Goal: Task Accomplishment & Management: Manage account settings

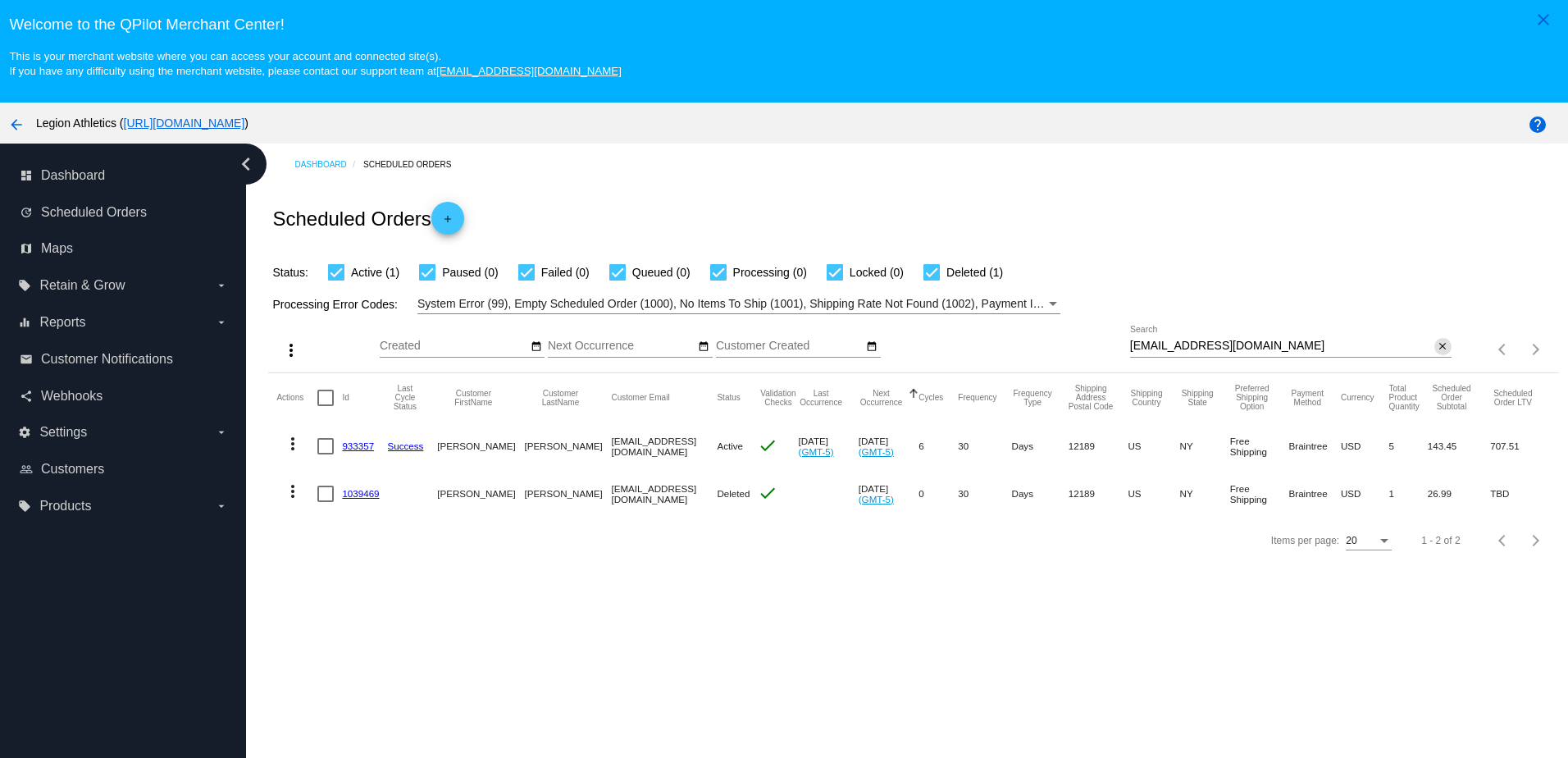
click at [1436, 349] on mat-icon "close" at bounding box center [1442, 346] width 11 height 13
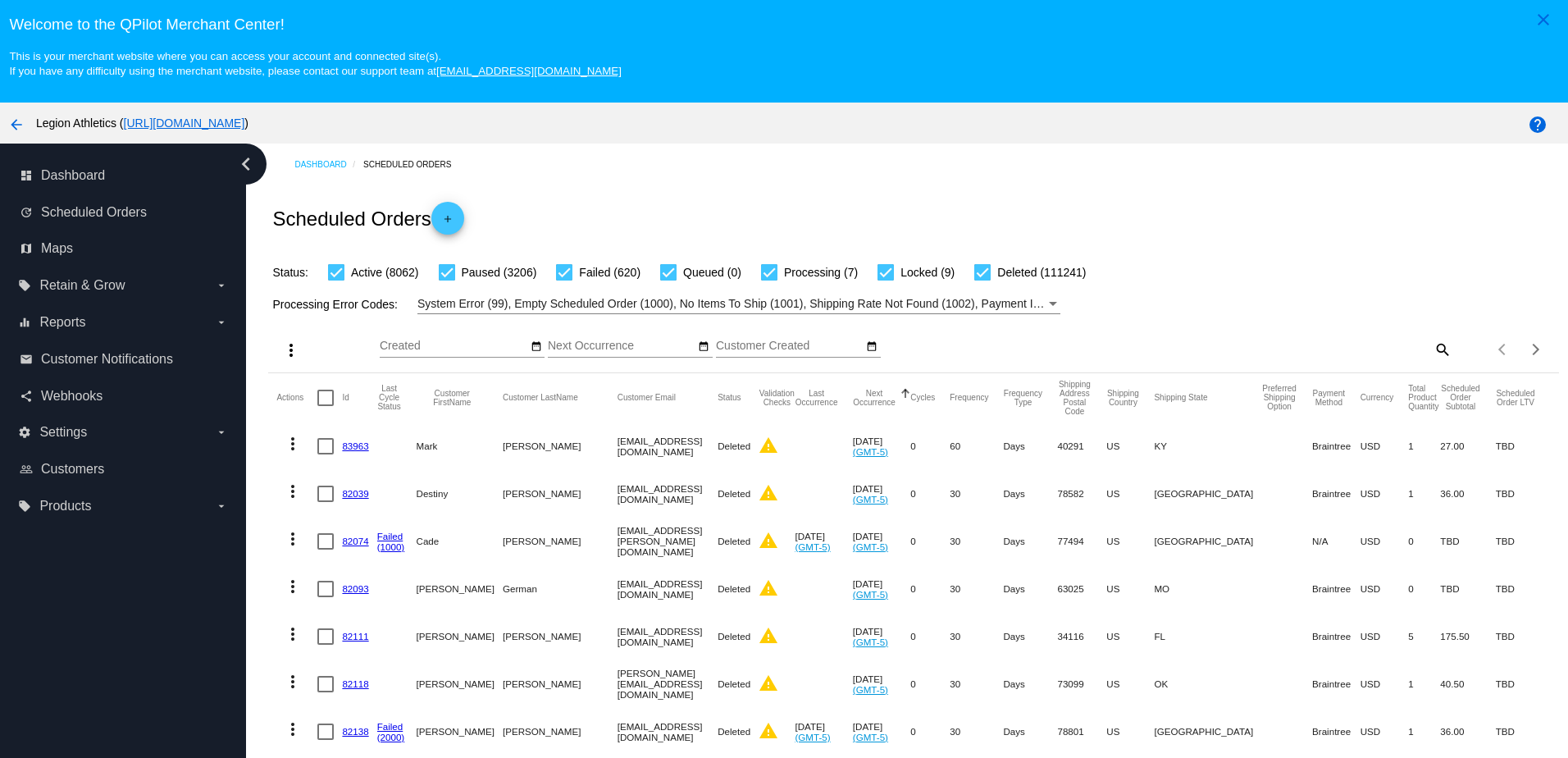
click at [1432, 350] on mat-icon "search" at bounding box center [1442, 349] width 19 height 25
click at [1339, 348] on input "Search" at bounding box center [1290, 345] width 322 height 13
paste input "[EMAIL_ADDRESS][DOMAIN_NAME]"
type input "[EMAIL_ADDRESS][DOMAIN_NAME]"
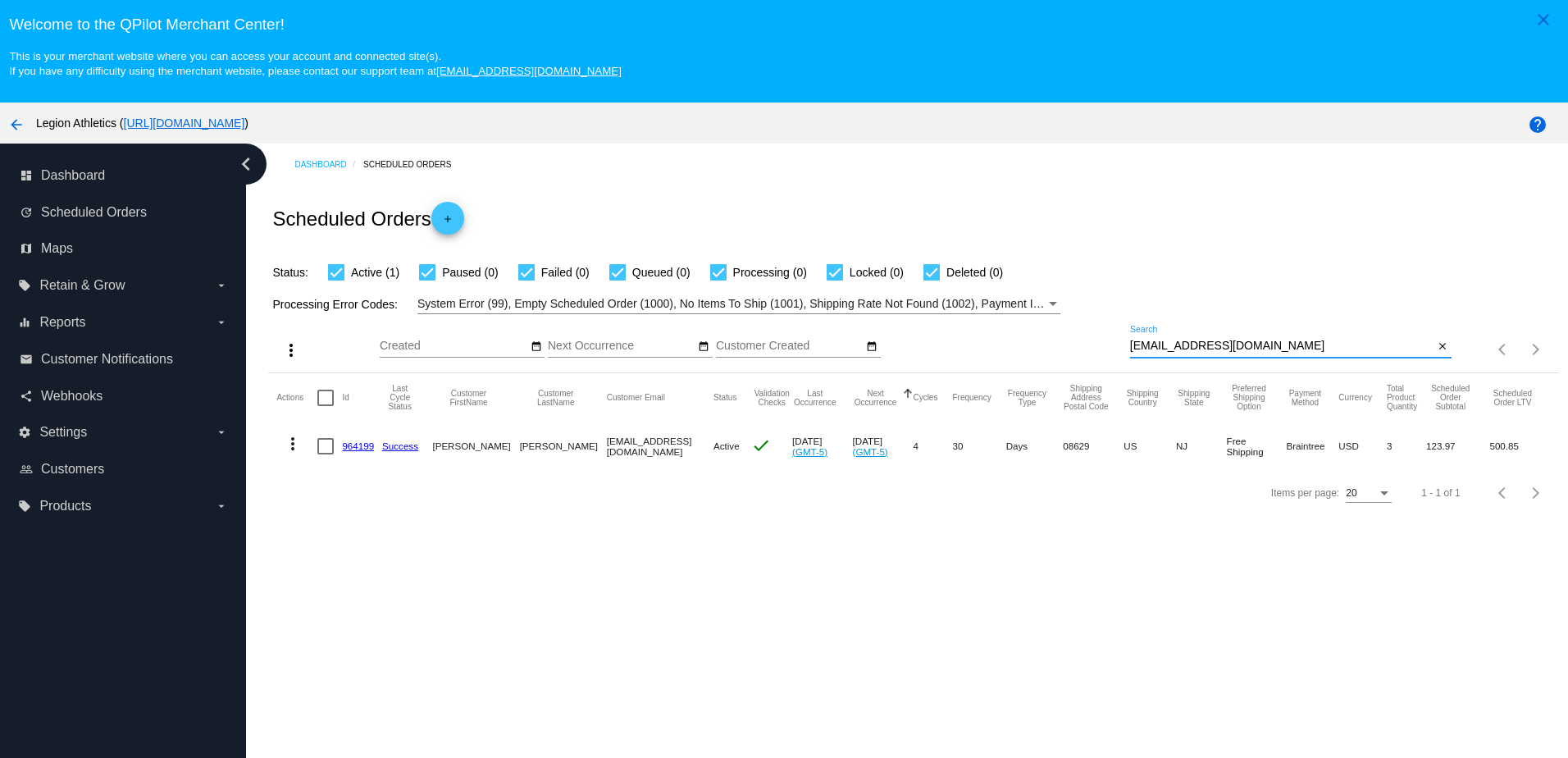
click at [360, 451] on link "964199" at bounding box center [358, 445] width 32 height 11
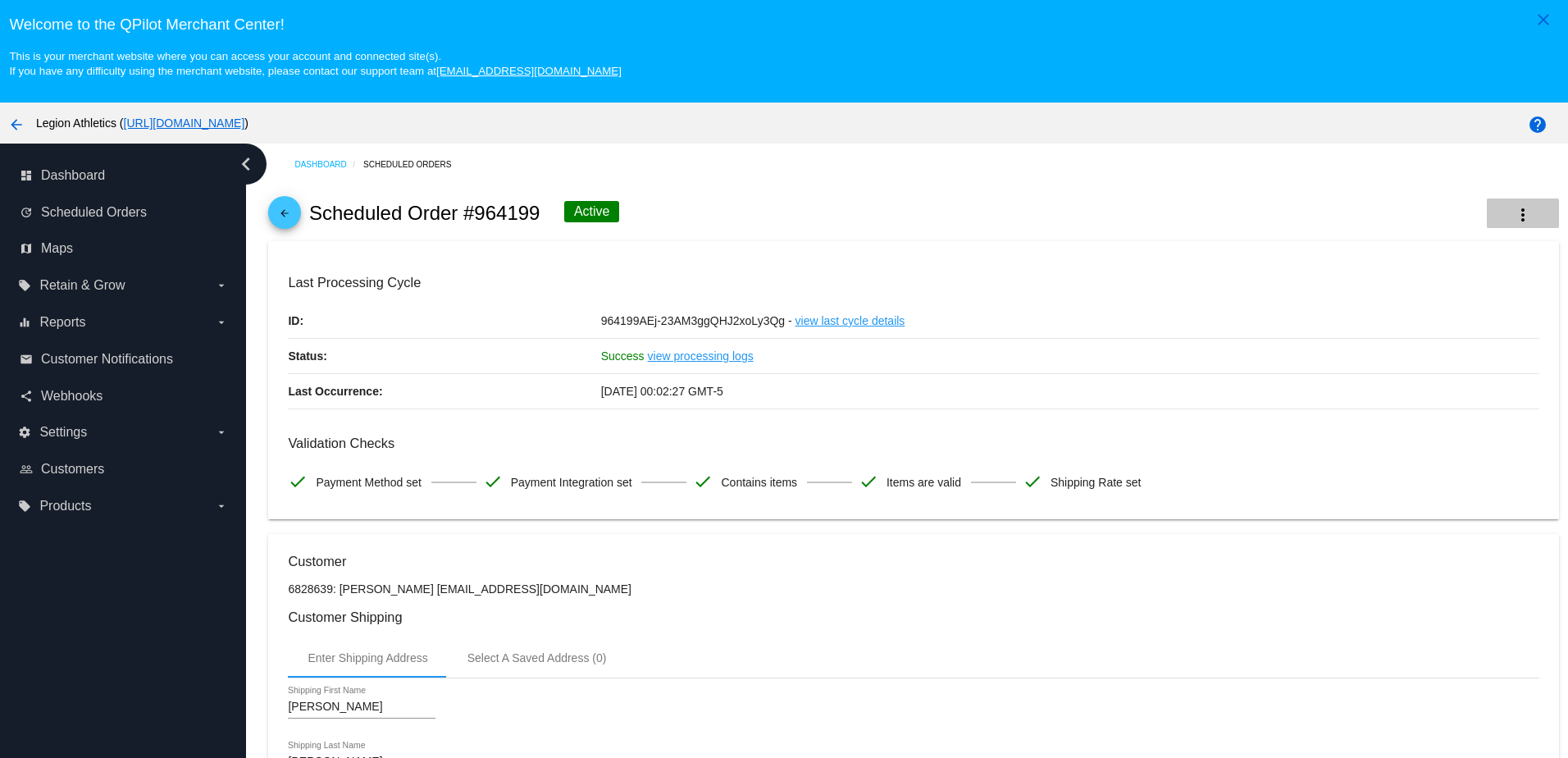
click at [1513, 220] on mat-icon "more_vert" at bounding box center [1522, 214] width 19 height 19
click at [1057, 340] on div at bounding box center [784, 379] width 1568 height 758
click at [1513, 225] on mat-icon "more_vert" at bounding box center [1522, 214] width 19 height 19
click at [938, 293] on div at bounding box center [784, 379] width 1568 height 758
click at [1486, 211] on button "more_vert" at bounding box center [1522, 213] width 72 height 30
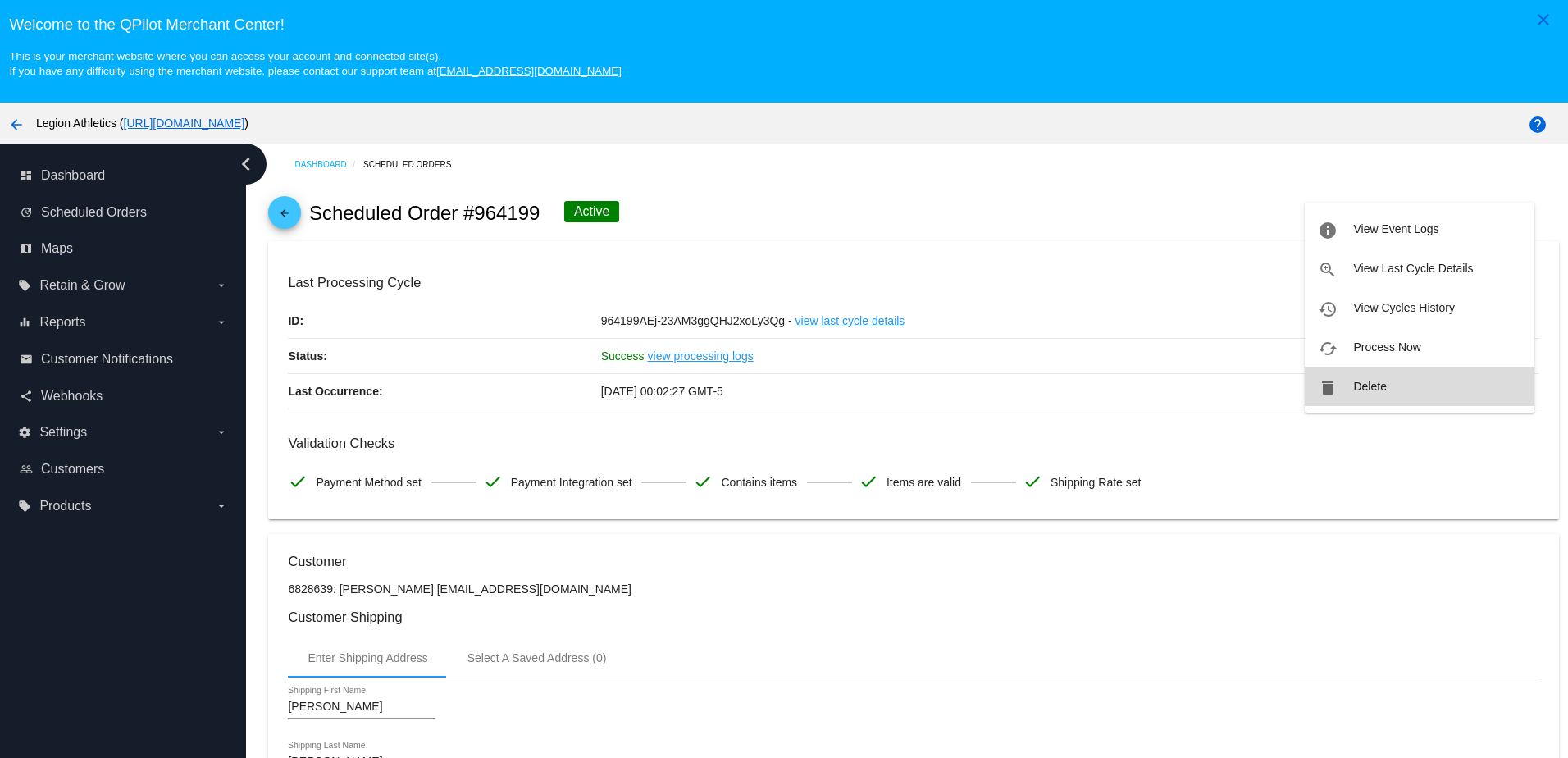
click at [1354, 393] on span "Delete" at bounding box center [1369, 386] width 33 height 13
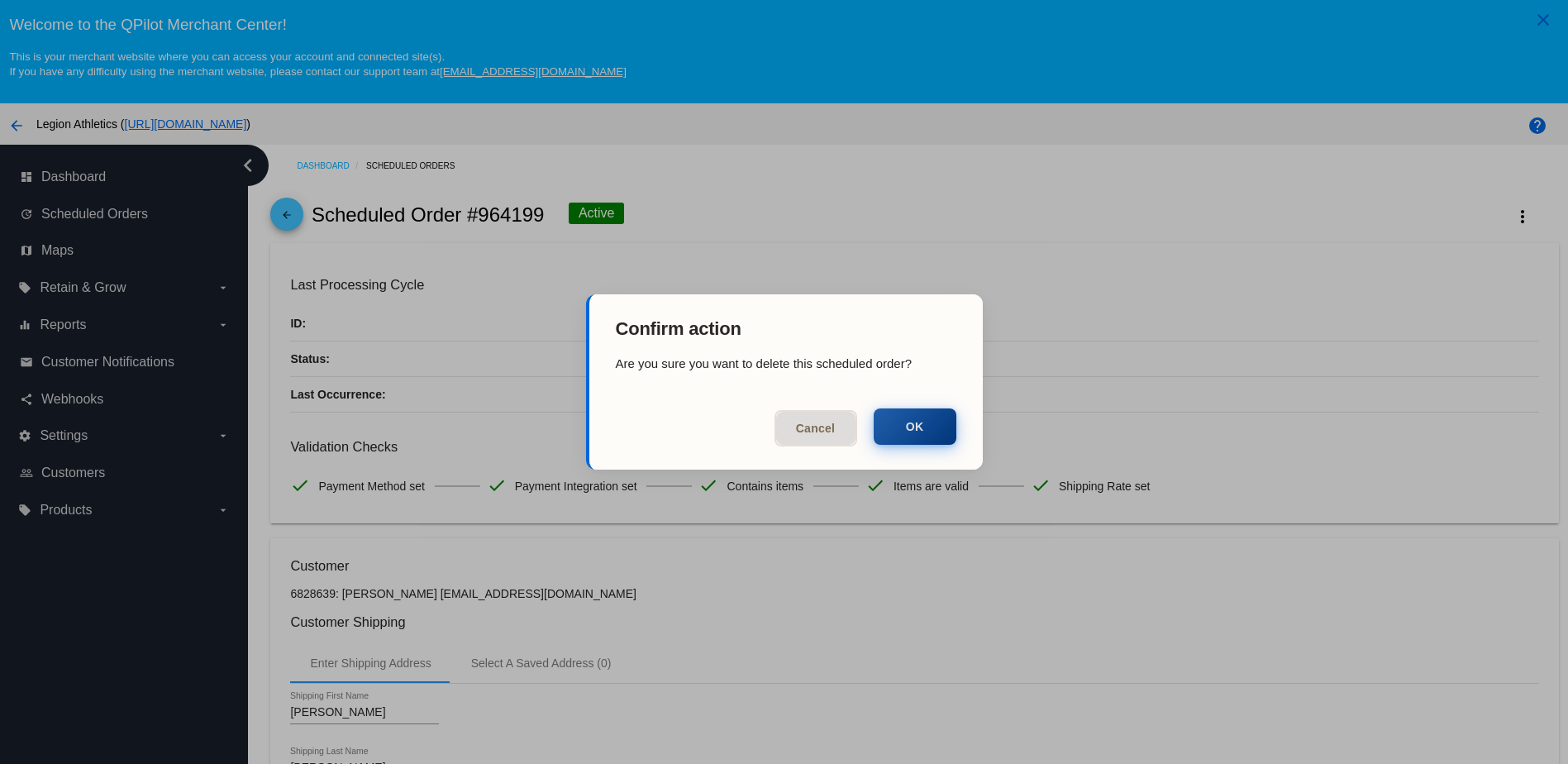
click at [923, 433] on button "OK" at bounding box center [915, 426] width 82 height 36
